Goal: Obtain resource: Obtain resource

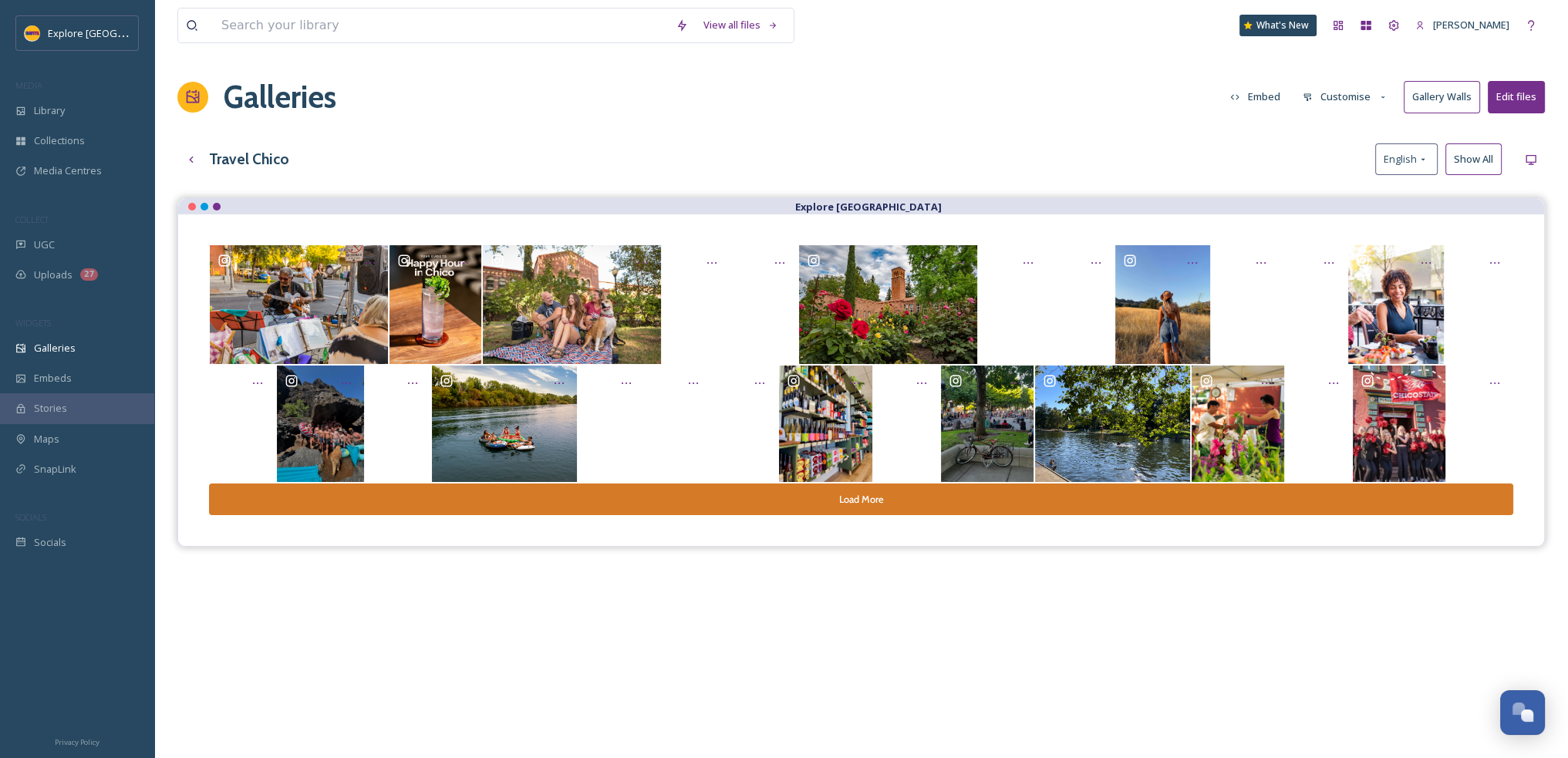
click at [1347, 94] on button "Customise" at bounding box center [1345, 97] width 101 height 30
click at [1169, 159] on div "Travel Chico English Show All" at bounding box center [861, 159] width 1368 height 31
click at [1271, 106] on button "Embed" at bounding box center [1255, 97] width 66 height 30
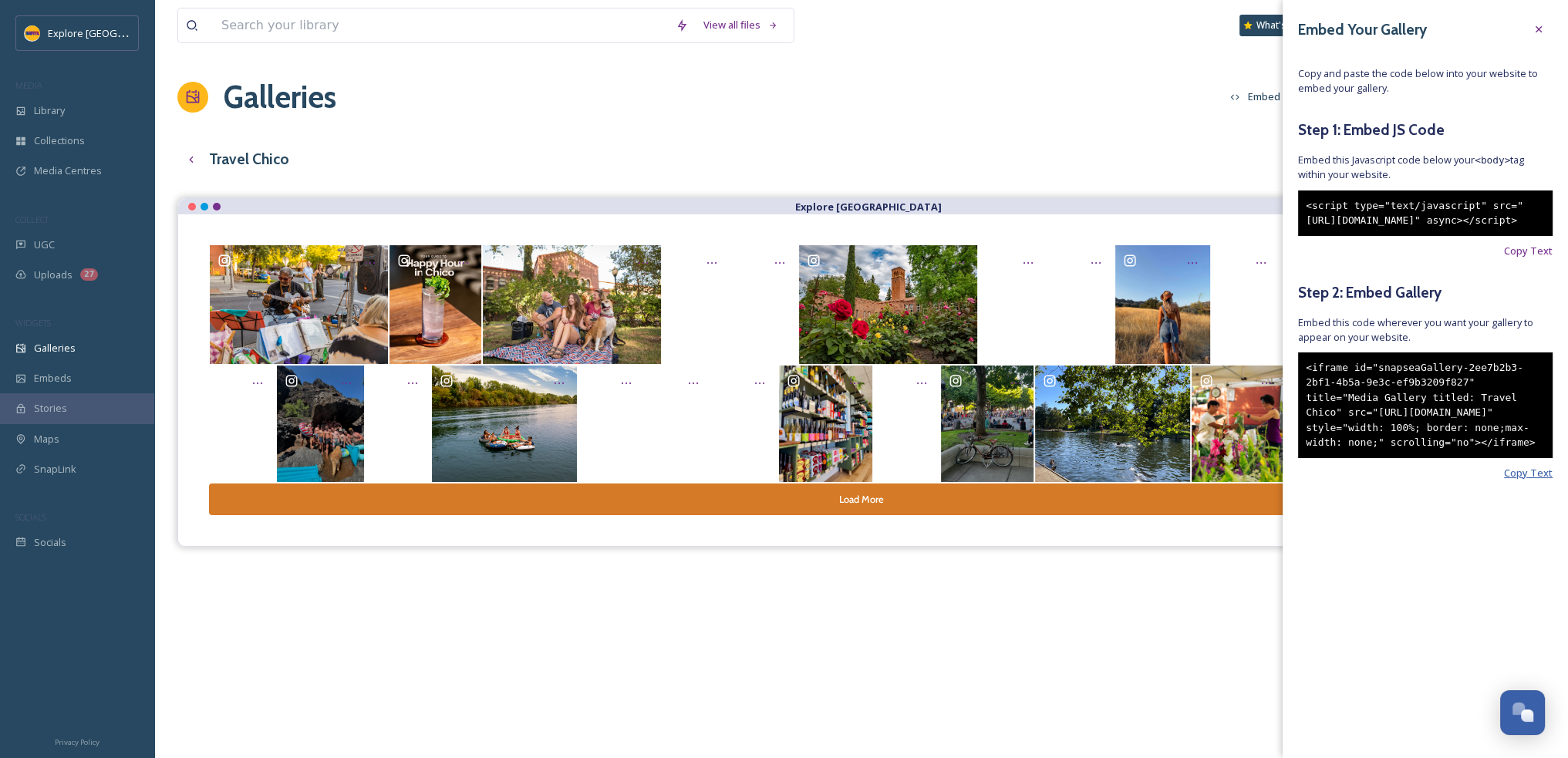
click at [1512, 480] on span "Copy Text" at bounding box center [1528, 473] width 49 height 14
click at [719, 105] on div "Galleries Embed Customise Gallery Walls Edit files" at bounding box center [861, 97] width 1368 height 46
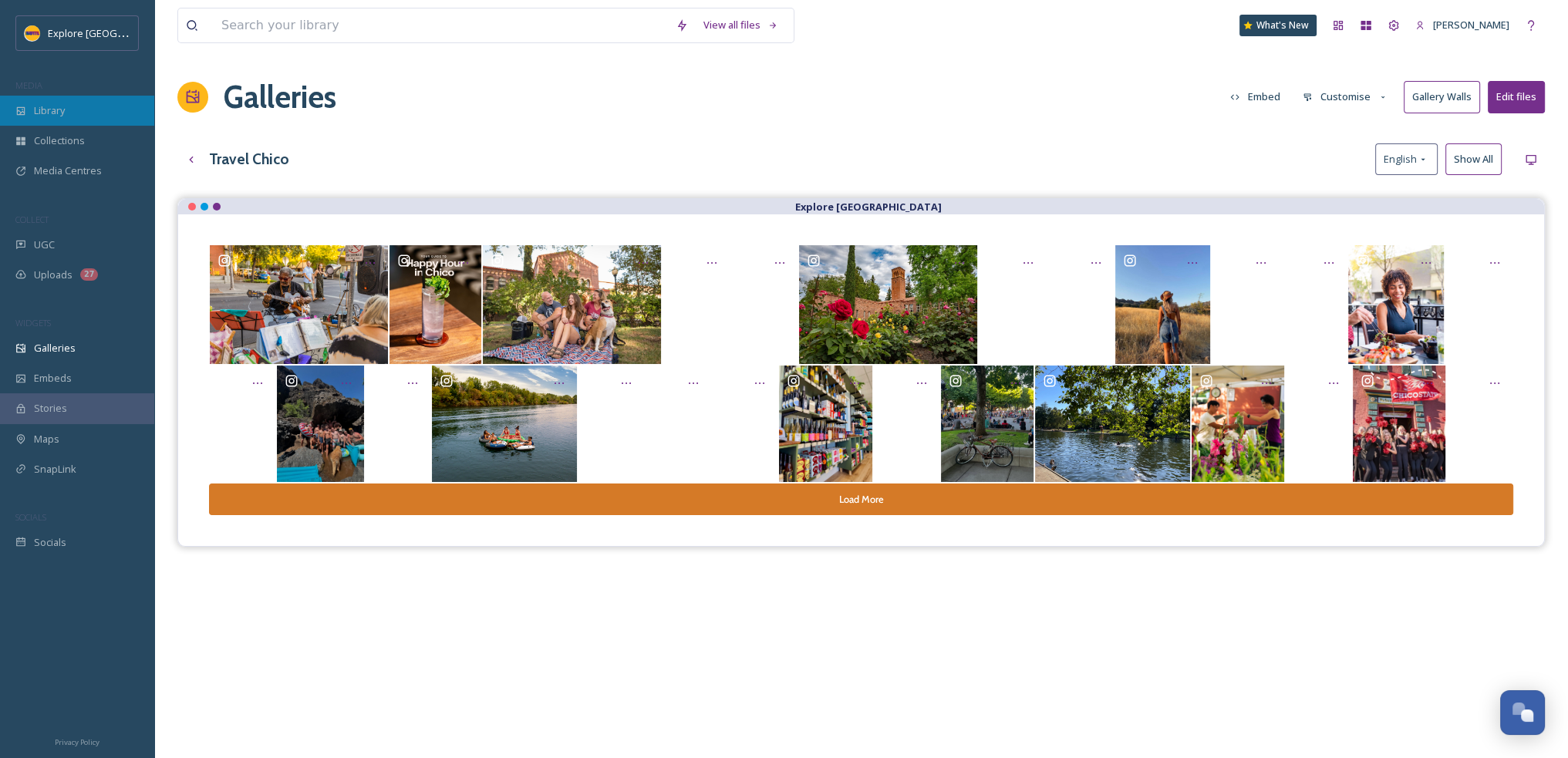
click at [74, 118] on div "Library" at bounding box center [77, 110] width 154 height 30
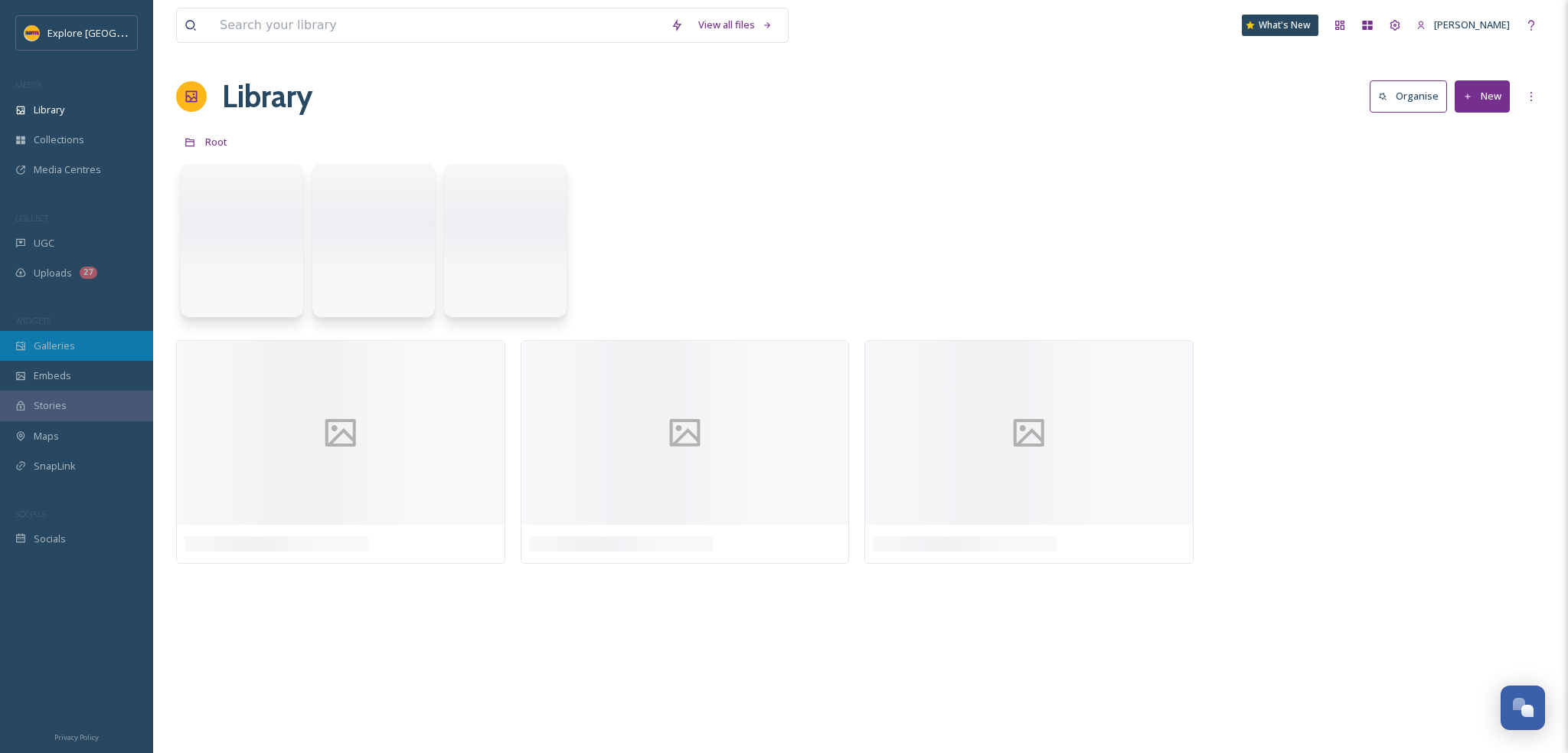
click at [64, 351] on span "Galleries" at bounding box center [54, 346] width 42 height 14
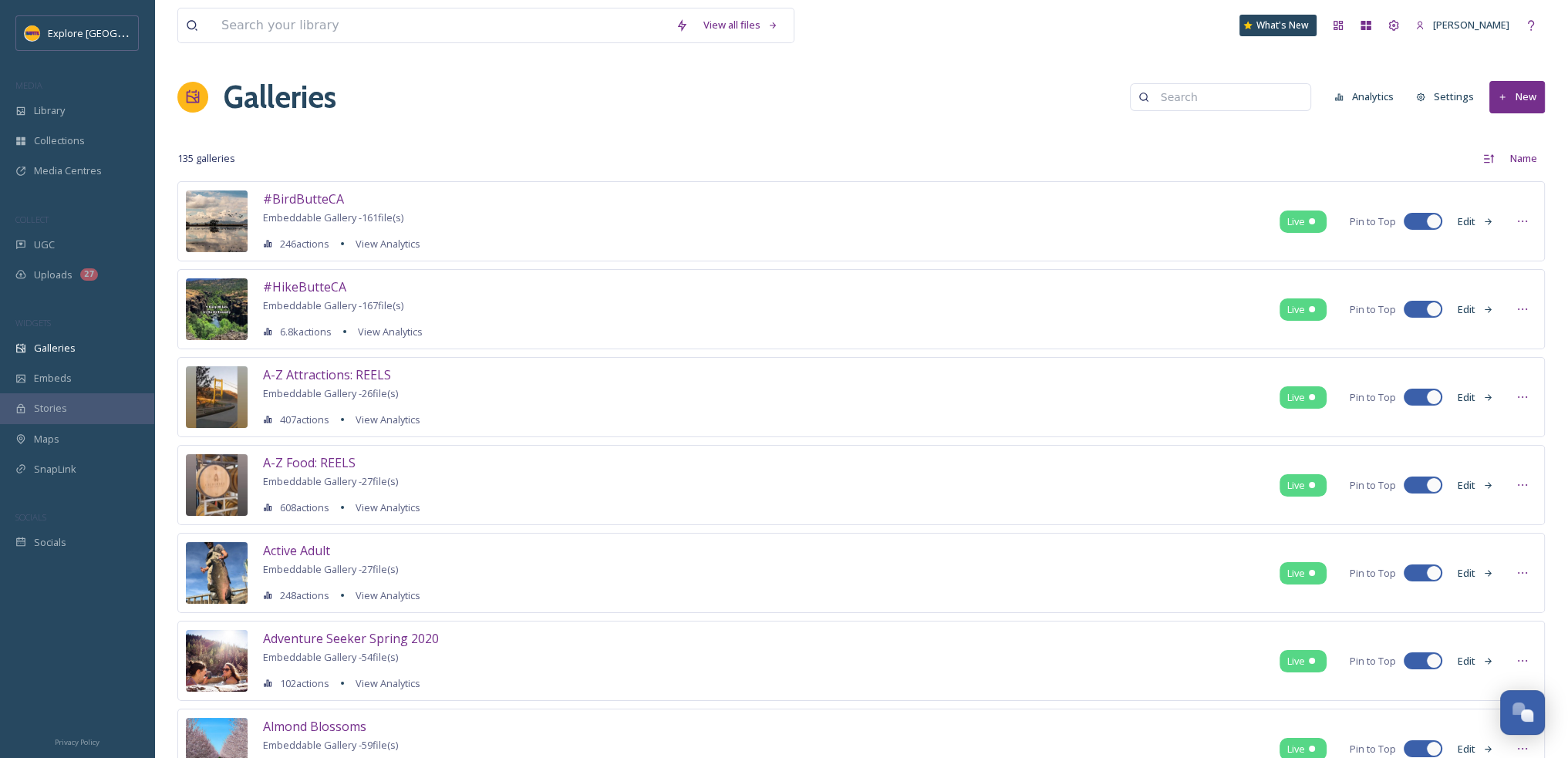
drag, startPoint x: 1200, startPoint y: 93, endPoint x: 1204, endPoint y: 80, distance: 13.6
click at [1200, 93] on input at bounding box center [1228, 97] width 150 height 31
type input "october"
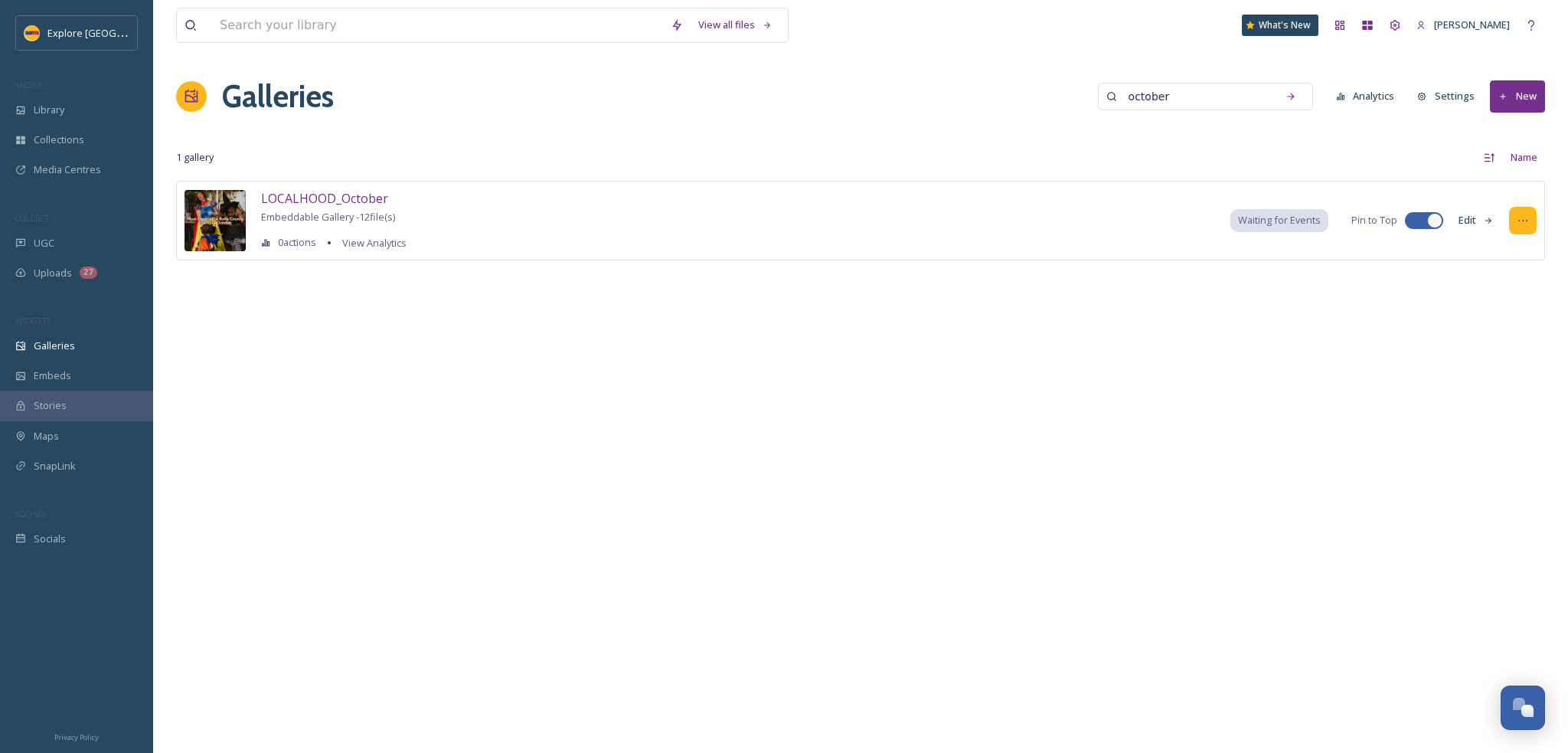
click at [1529, 219] on div at bounding box center [1522, 220] width 27 height 27
click at [1505, 308] on span "Embed Gallery" at bounding box center [1493, 313] width 66 height 14
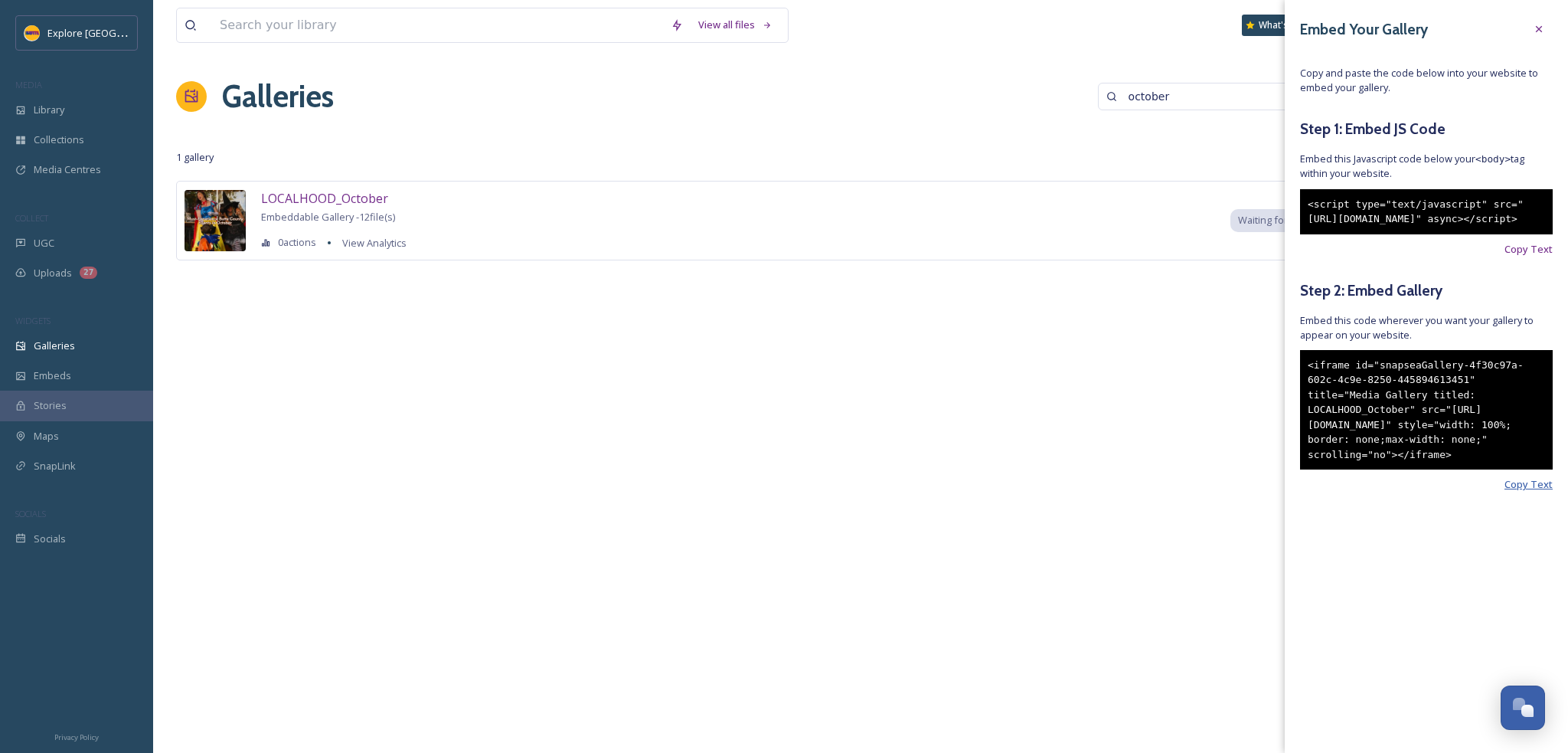
click at [1522, 492] on span "Copy Text" at bounding box center [1528, 484] width 49 height 14
click at [1534, 17] on div at bounding box center [1539, 28] width 27 height 27
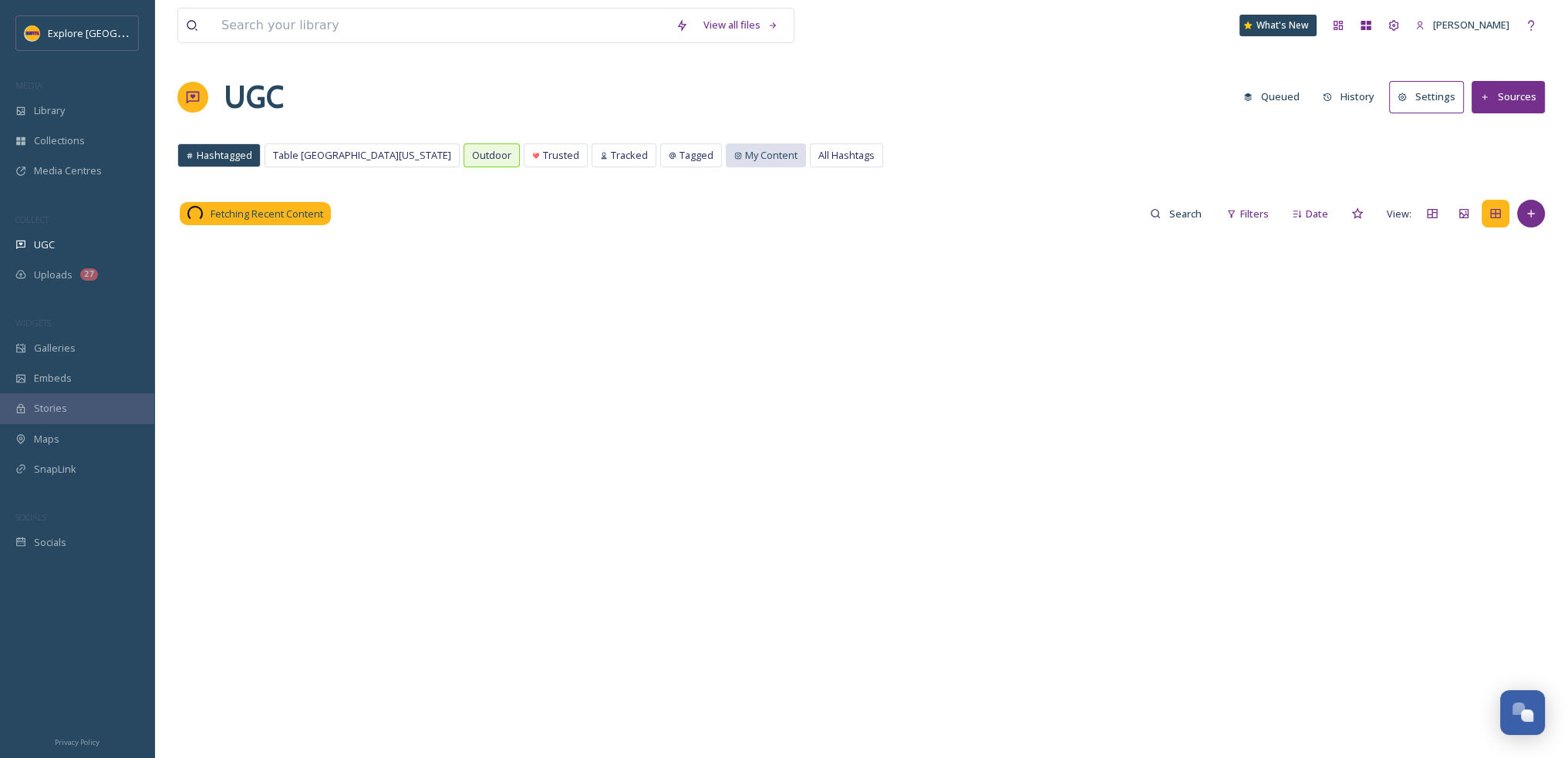
click at [745, 157] on span "My Content" at bounding box center [771, 155] width 53 height 14
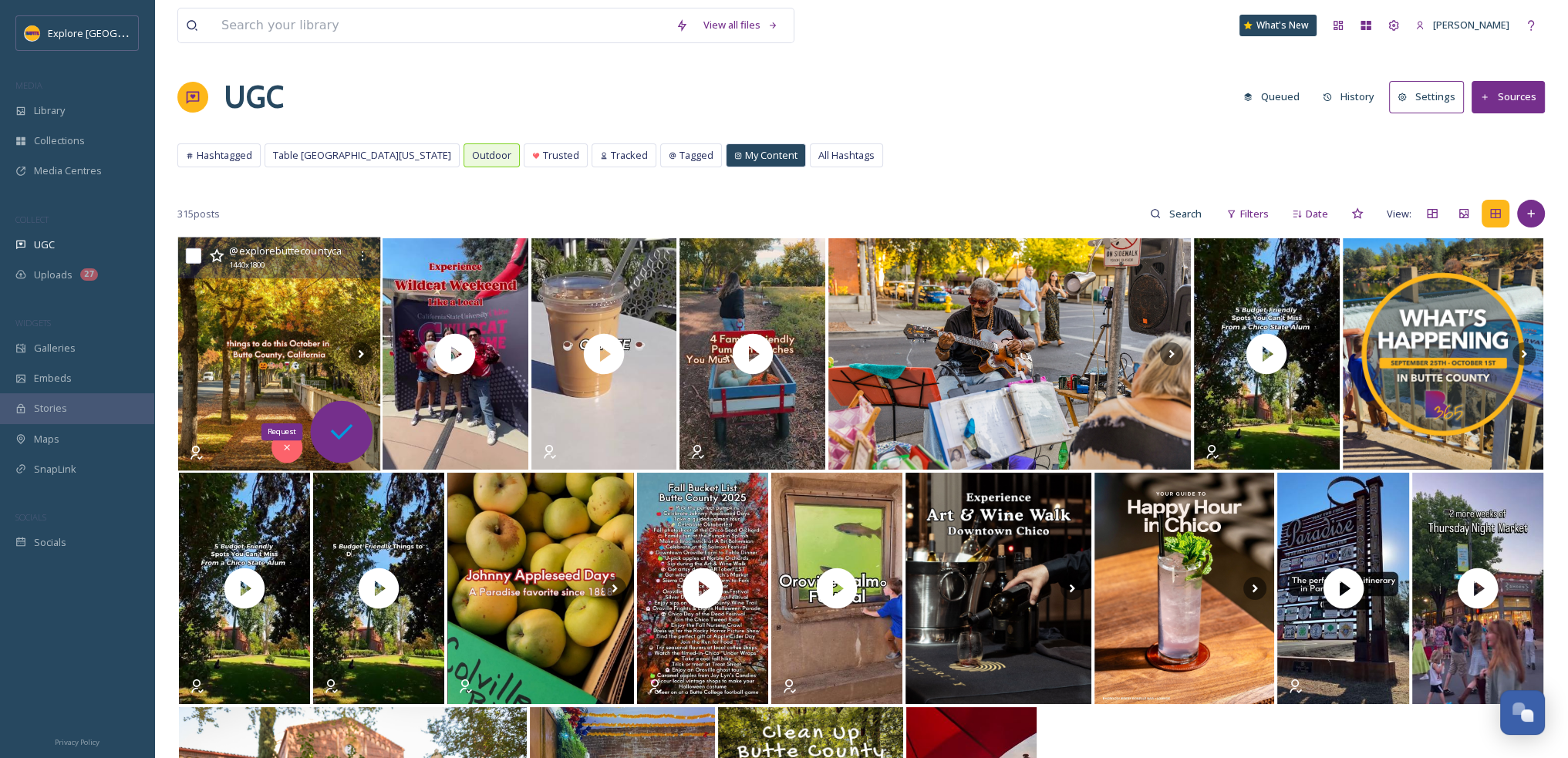
click at [354, 439] on icon at bounding box center [341, 432] width 31 height 31
click at [346, 431] on icon at bounding box center [341, 431] width 22 height 15
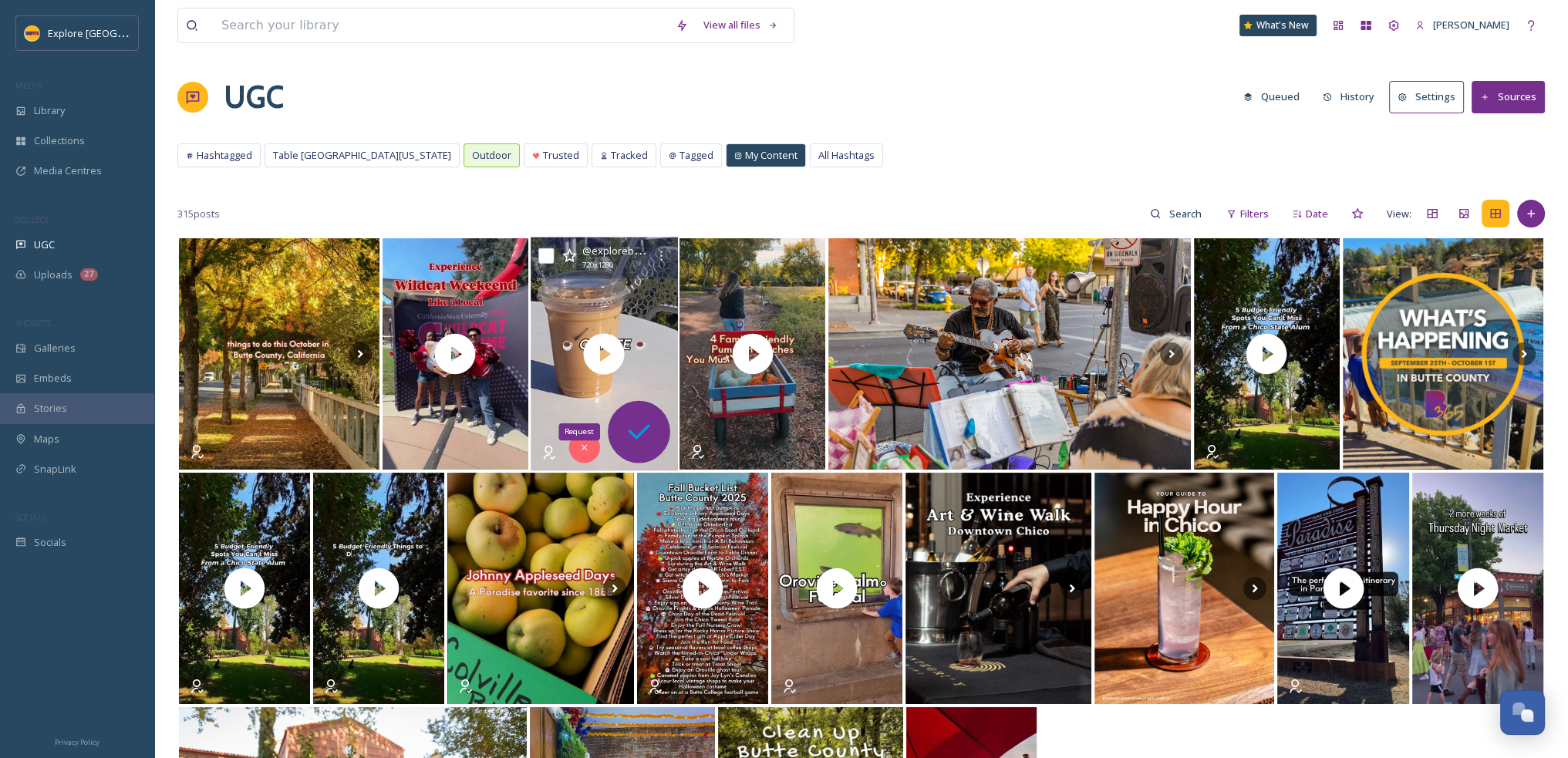
click at [640, 428] on icon at bounding box center [639, 432] width 31 height 31
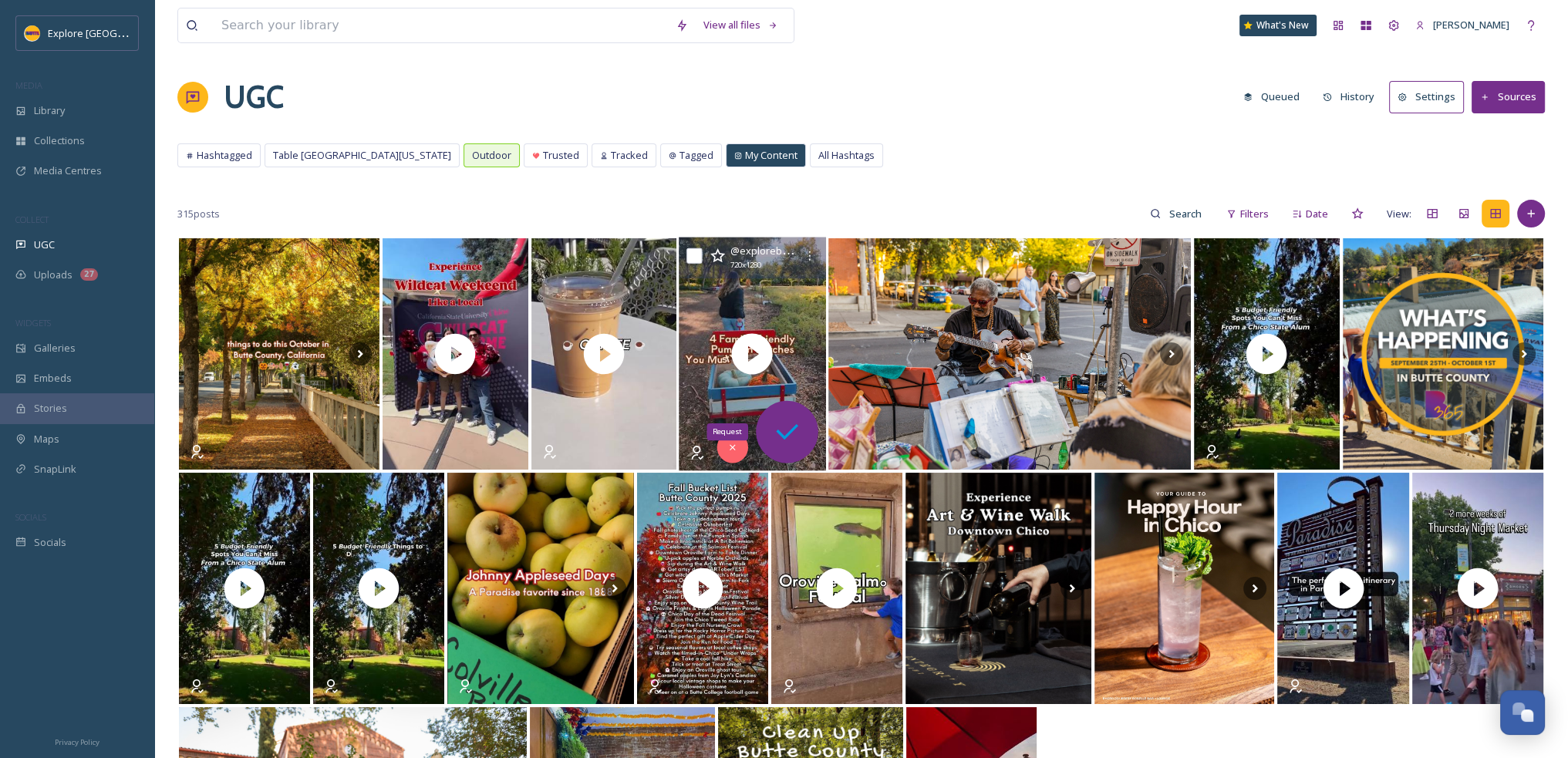
click at [791, 431] on icon at bounding box center [787, 431] width 22 height 15
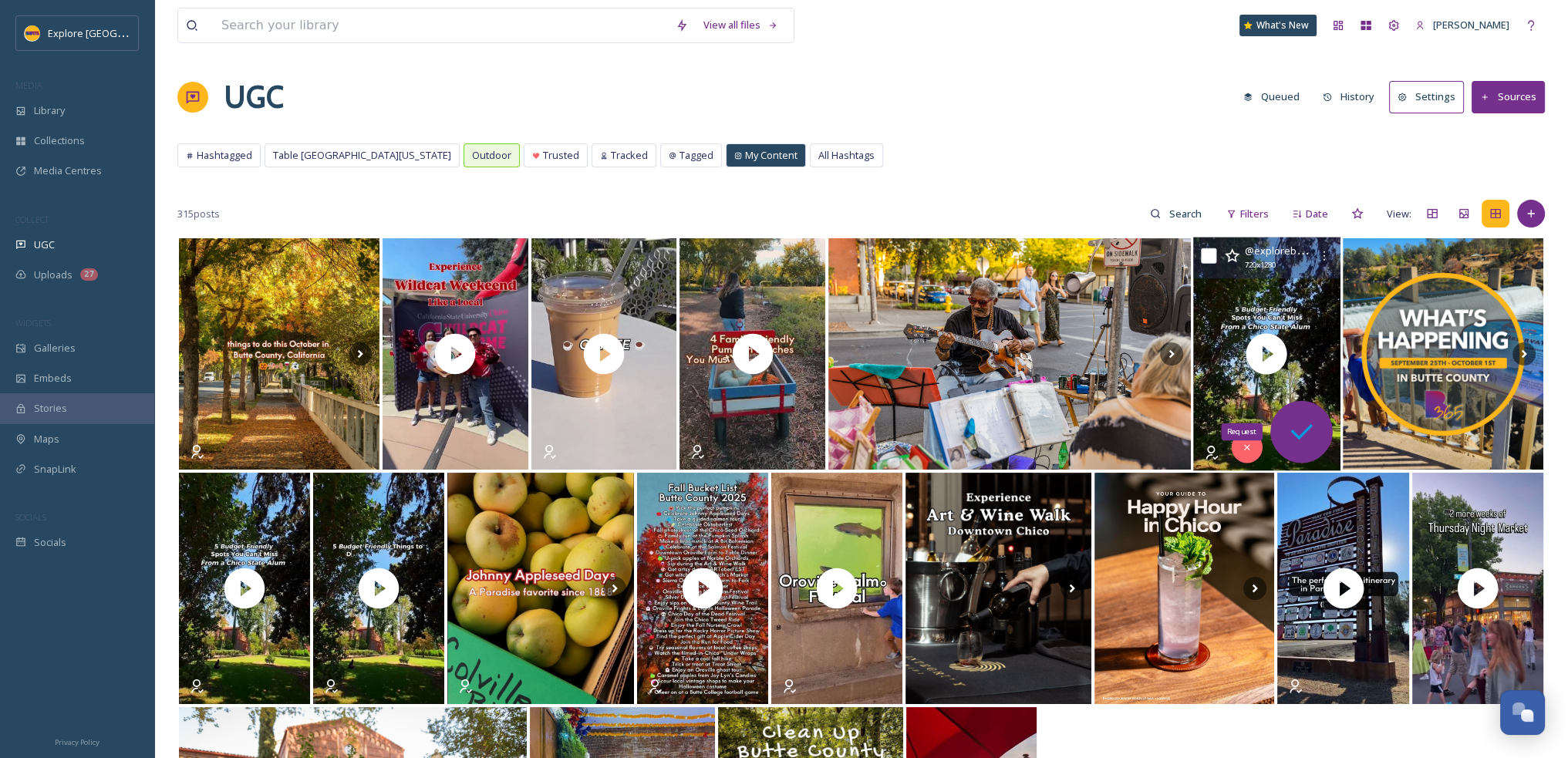
click at [1305, 425] on icon at bounding box center [1301, 432] width 31 height 31
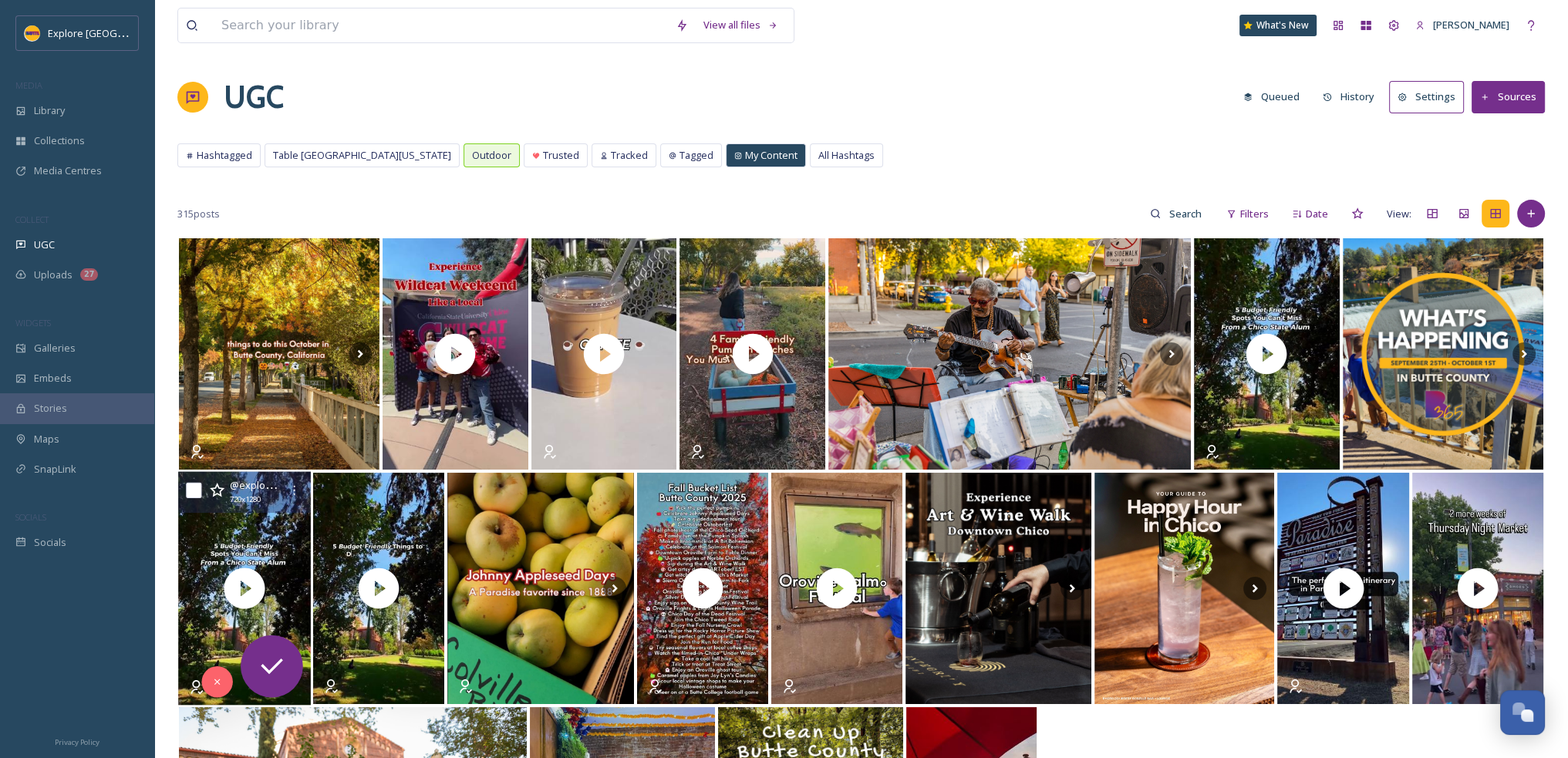
click at [194, 490] on input "checkbox" at bounding box center [193, 490] width 15 height 15
checkbox input "true"
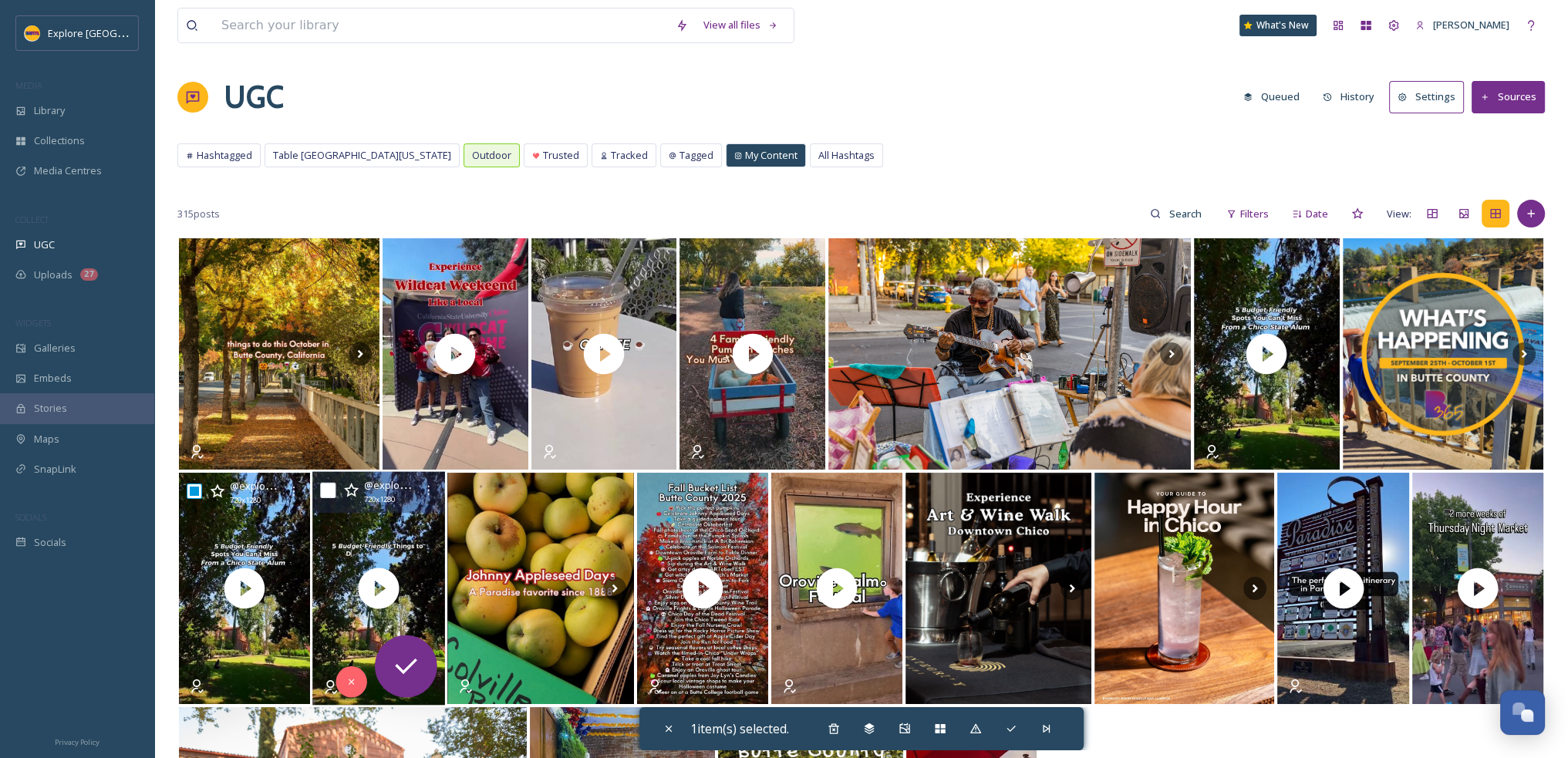
click at [326, 491] on input "checkbox" at bounding box center [327, 490] width 15 height 15
checkbox input "true"
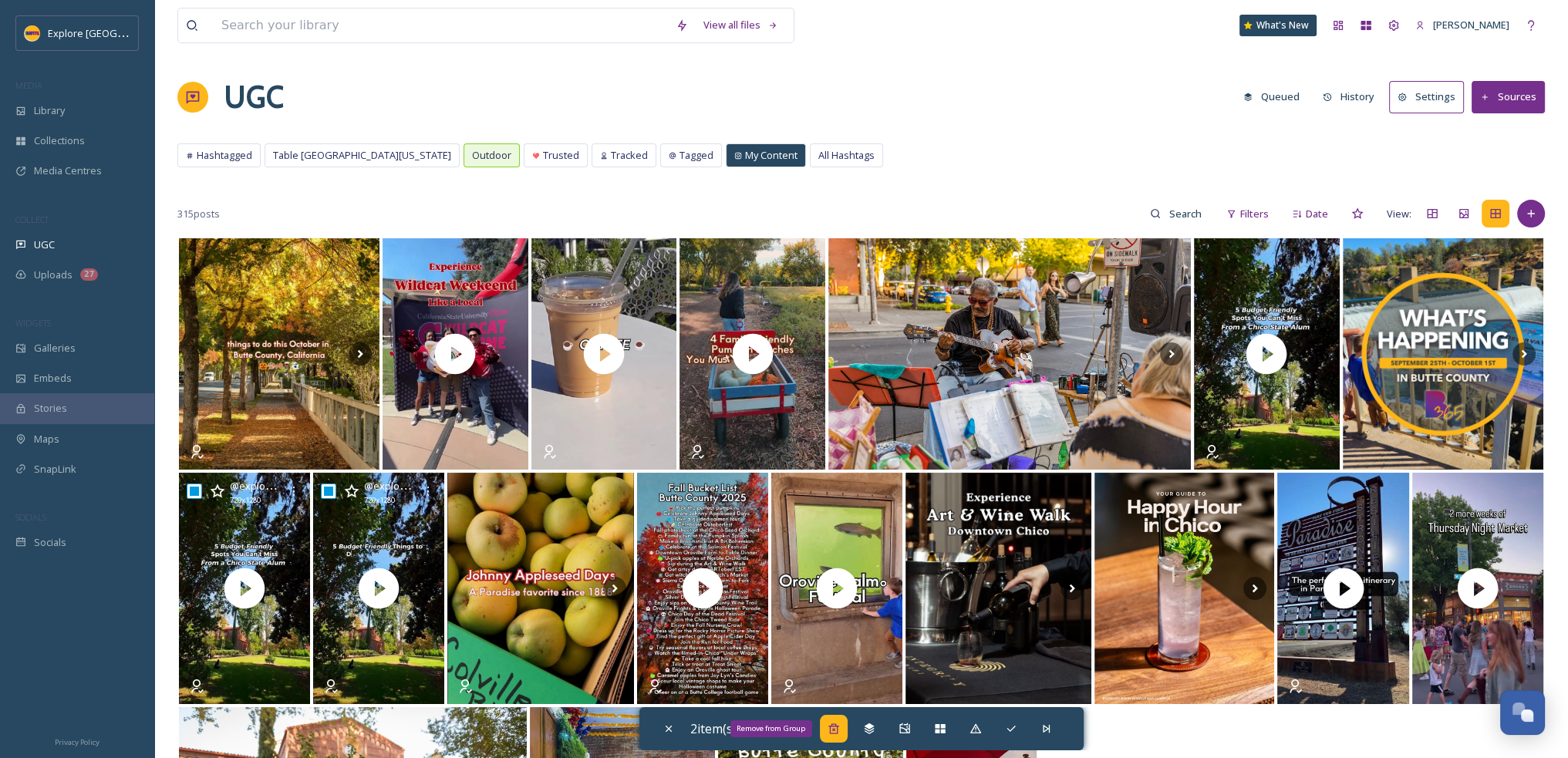
click at [835, 729] on icon at bounding box center [833, 728] width 10 height 10
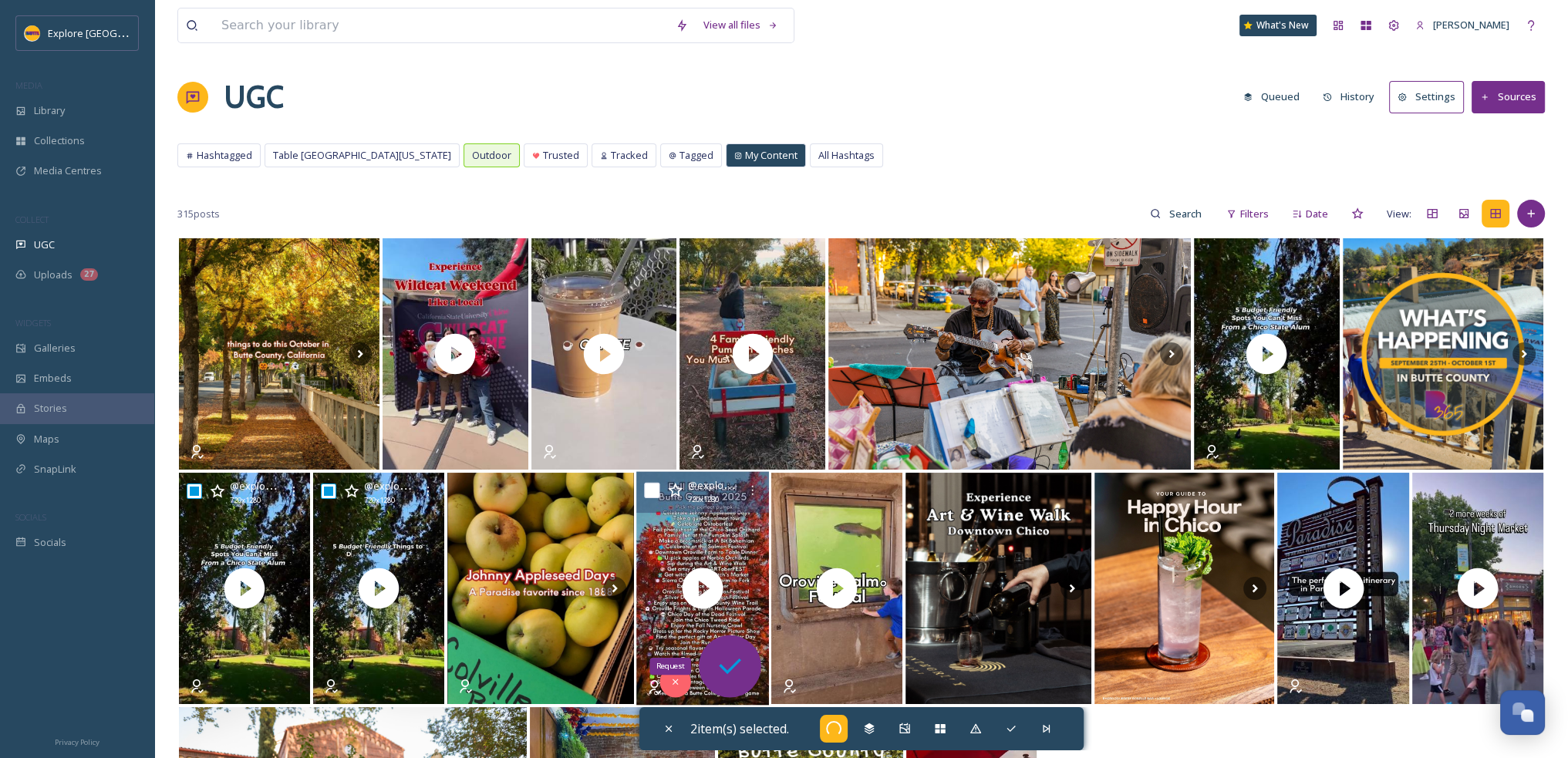
click at [734, 664] on icon at bounding box center [730, 665] width 22 height 15
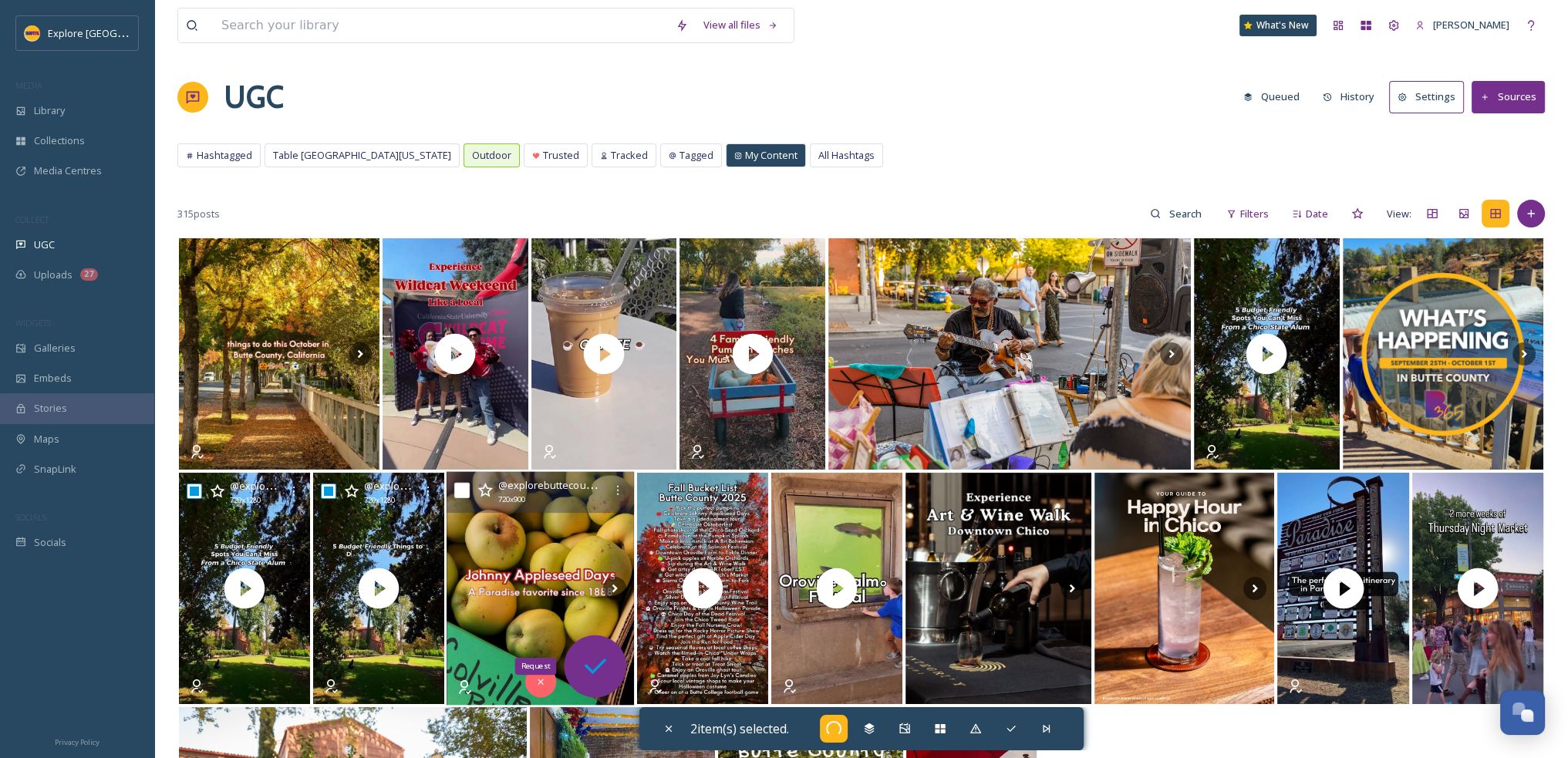
click at [592, 669] on icon at bounding box center [595, 666] width 31 height 31
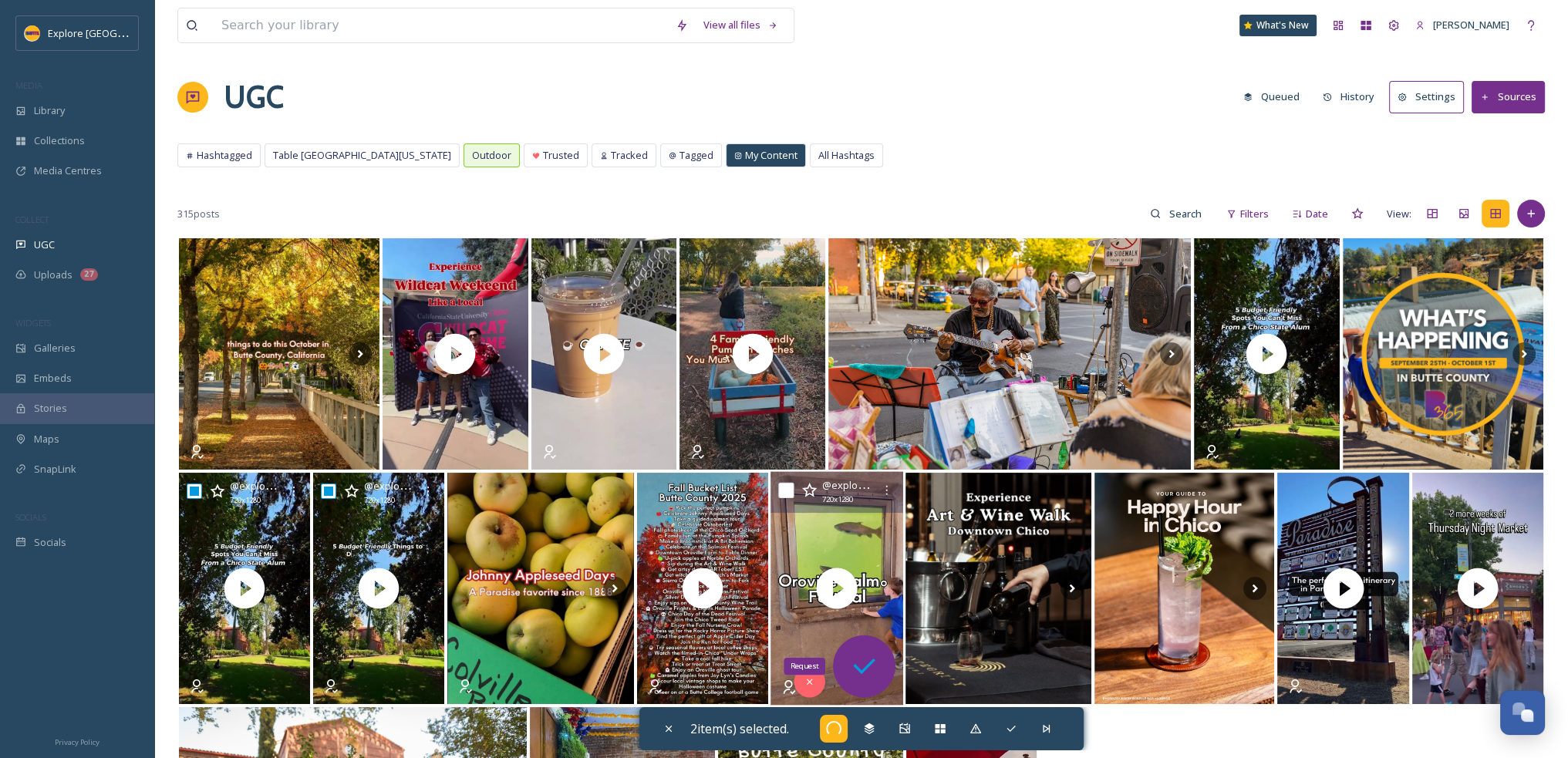
click at [873, 674] on icon at bounding box center [863, 666] width 31 height 31
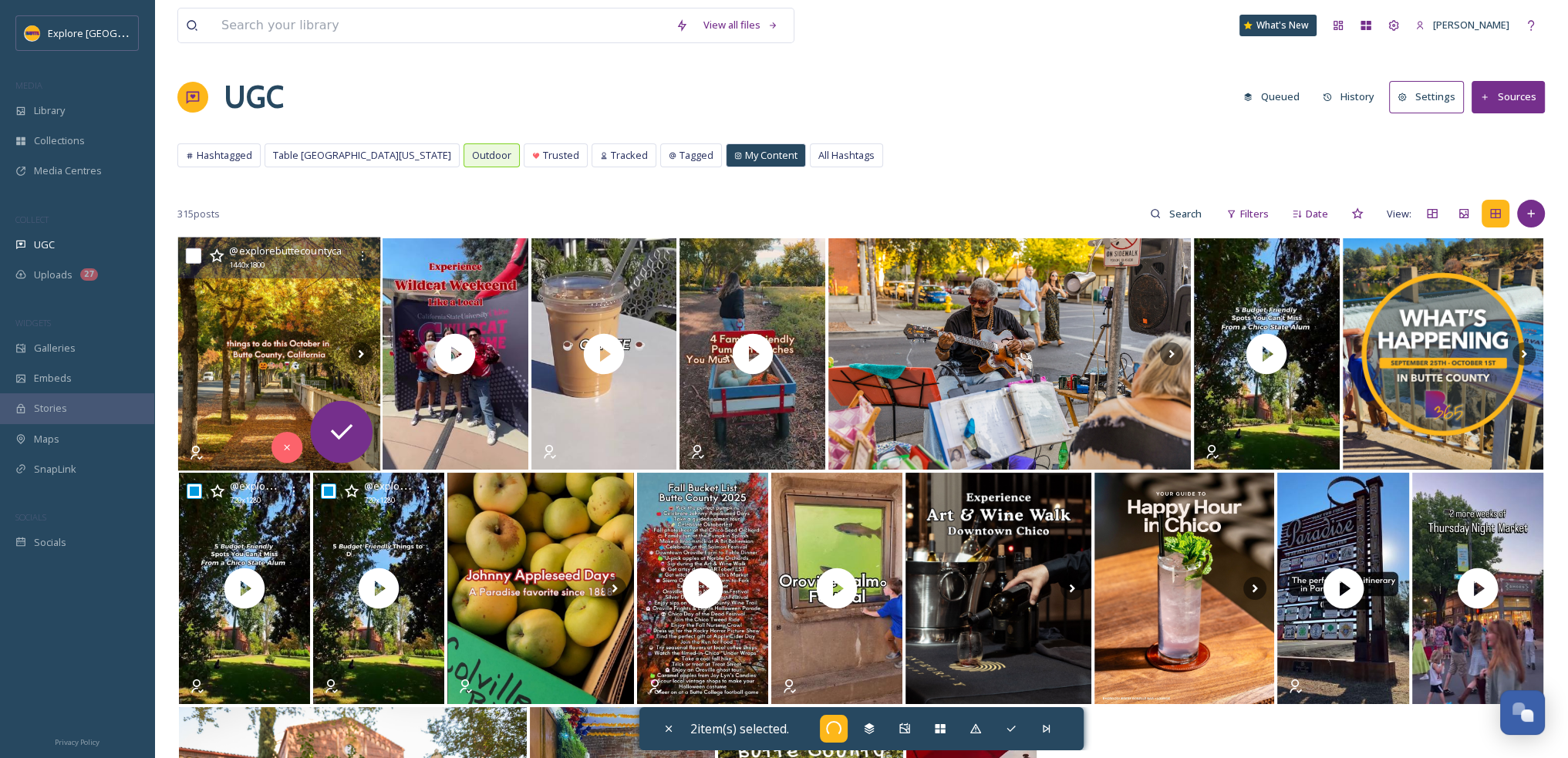
click at [307, 371] on img at bounding box center [280, 355] width 203 height 233
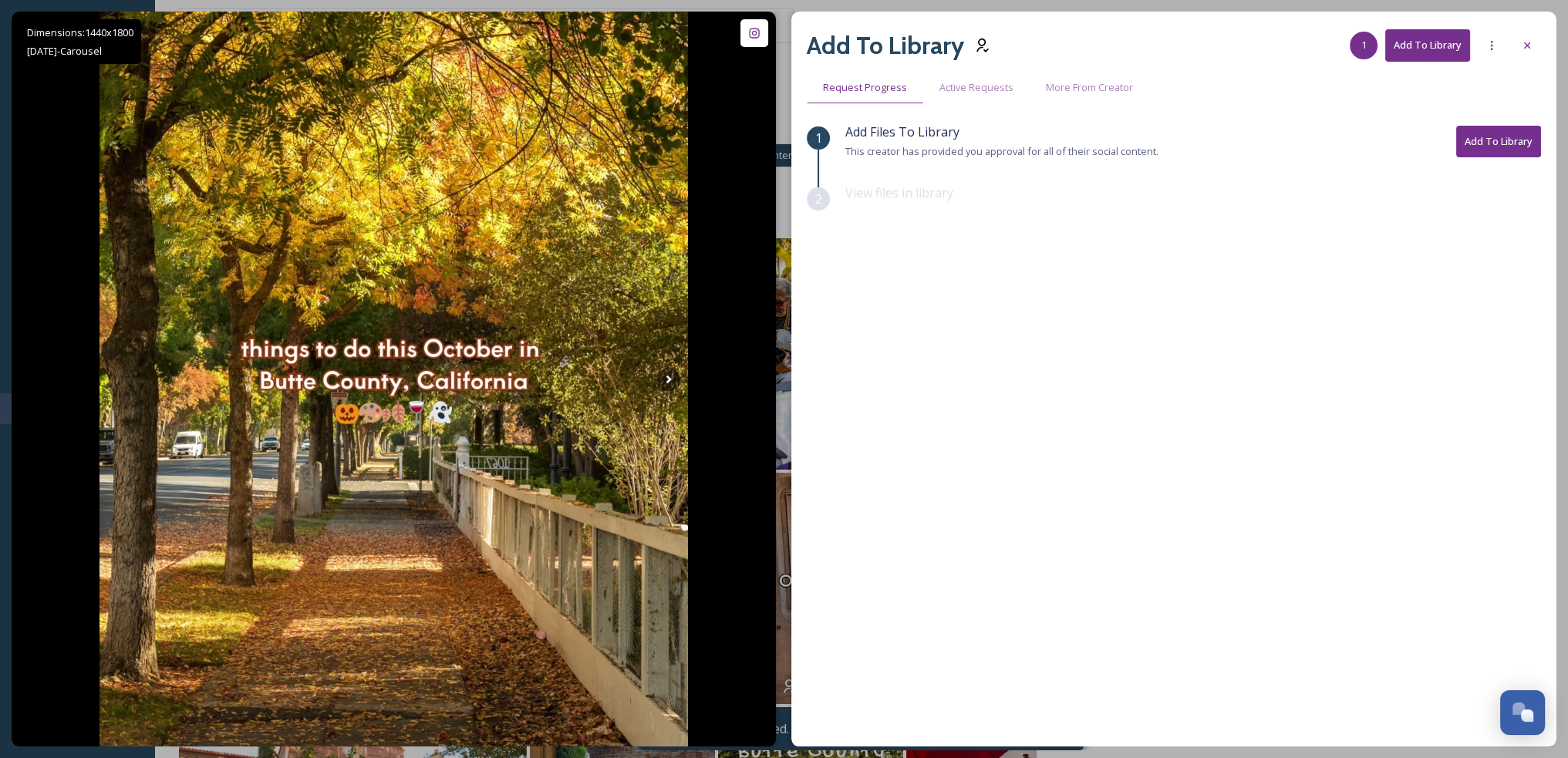
click at [1488, 132] on button "Add To Library" at bounding box center [1499, 141] width 85 height 31
click at [1525, 45] on icon at bounding box center [1527, 45] width 6 height 6
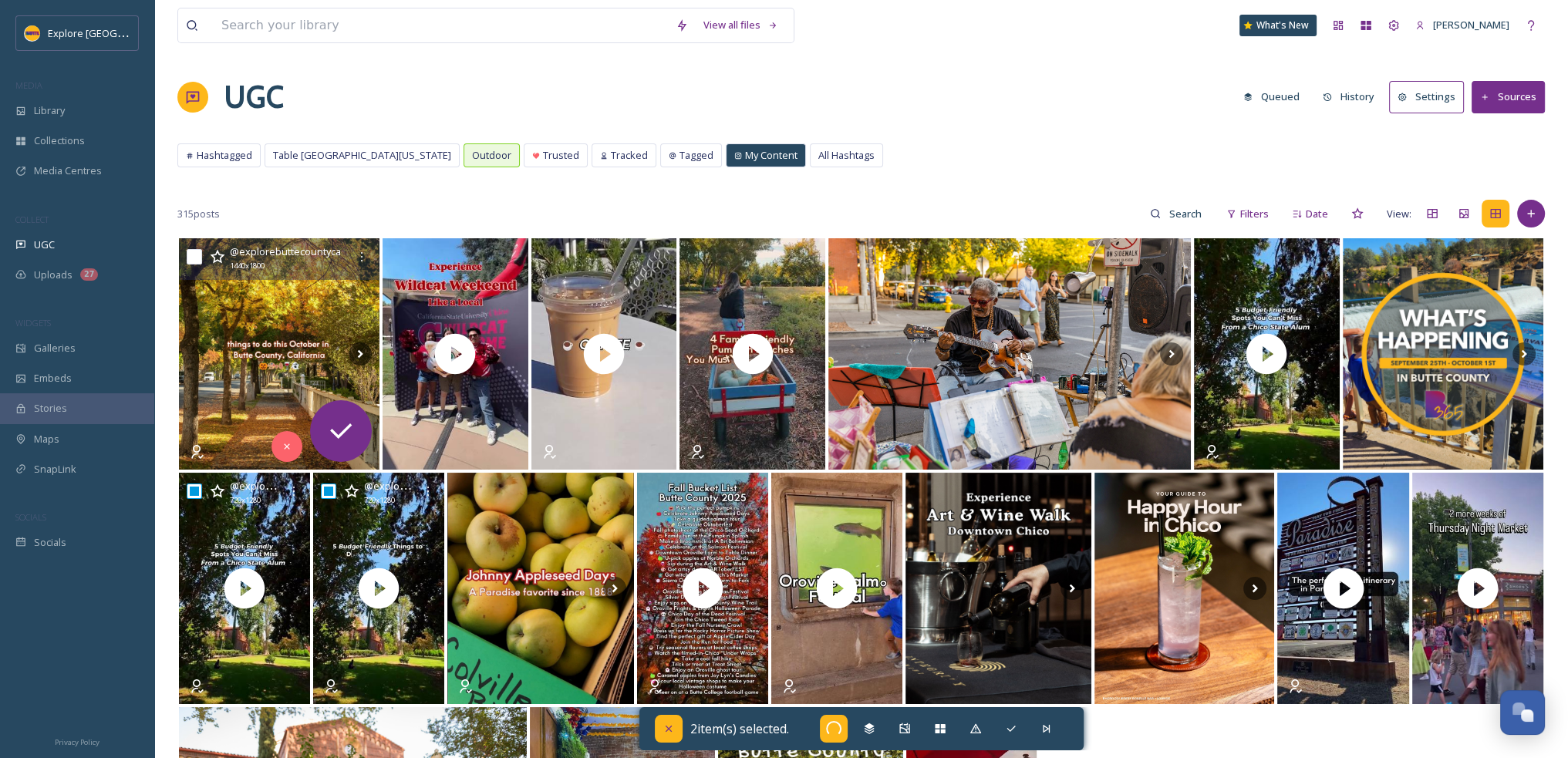
click at [663, 729] on icon at bounding box center [669, 729] width 12 height 12
